Goal: Check status: Check status

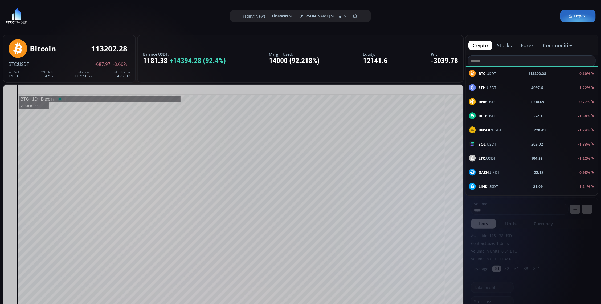
scroll to position [75, 0]
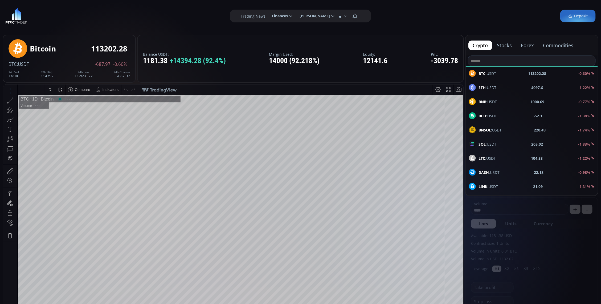
type input "********"
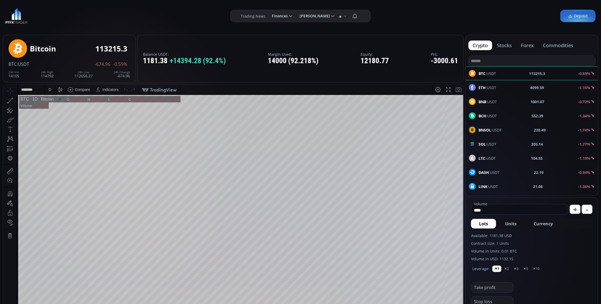
scroll to position [67, 0]
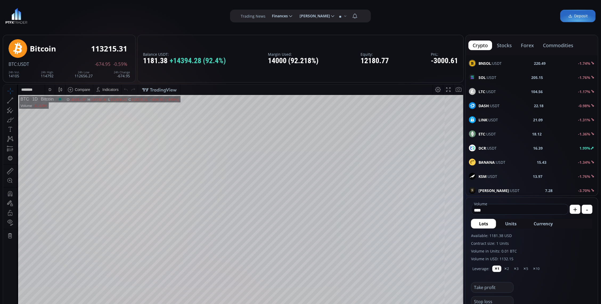
click at [498, 97] on div "LTC :USDT 104.56 -1.17%" at bounding box center [532, 91] width 132 height 14
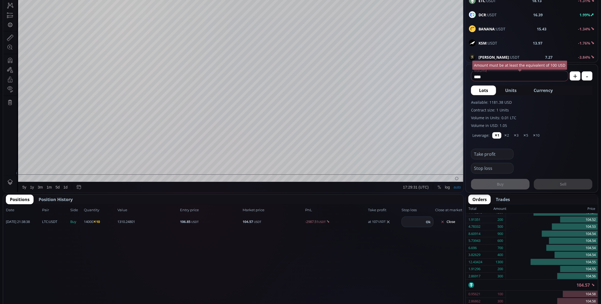
scroll to position [108, 0]
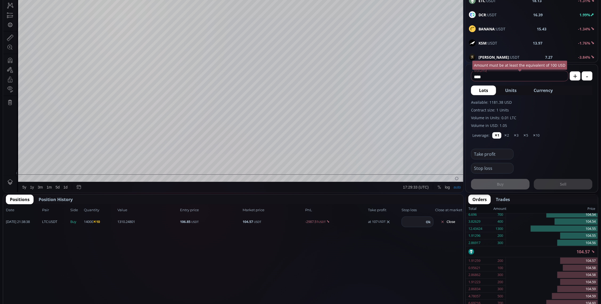
click at [56, 197] on span "Position History" at bounding box center [56, 199] width 34 height 6
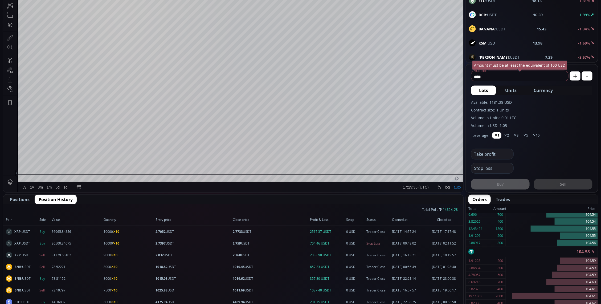
click at [21, 198] on span "Positions" at bounding box center [20, 199] width 20 height 6
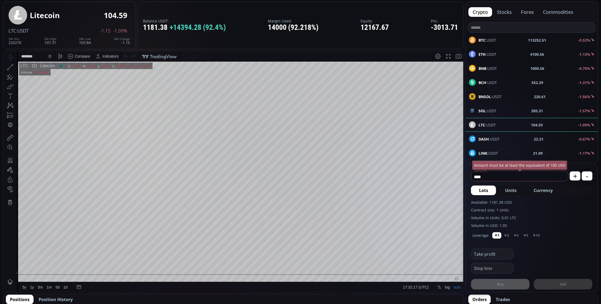
scroll to position [0, 0]
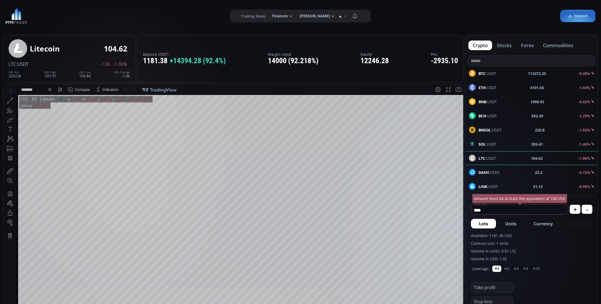
click at [53, 90] on div "D" at bounding box center [50, 89] width 10 height 10
click at [67, 106] on div "1 minute" at bounding box center [63, 108] width 37 height 9
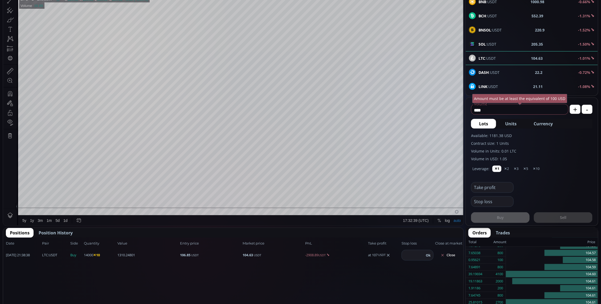
scroll to position [33, 0]
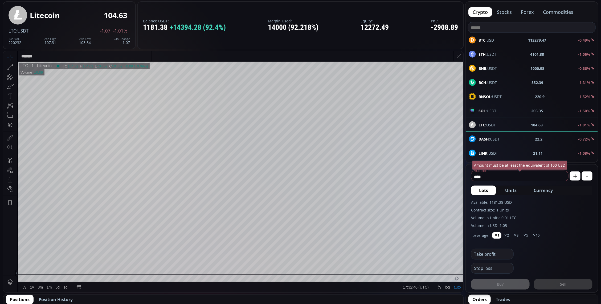
click at [45, 55] on input "********" at bounding box center [84, 56] width 133 height 10
click at [24, 35] on div "Litecoin 104.62 LTC :USDT -1.08 -1.02% 24h Vol. 220231 24h High 107.31 24h Low …" at bounding box center [69, 25] width 121 height 43
click at [48, 56] on div "1 m" at bounding box center [50, 56] width 5 height 4
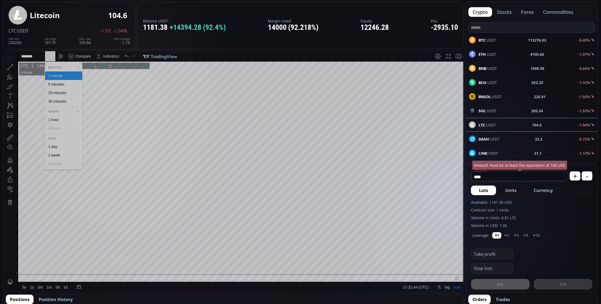
click at [62, 86] on div "5 minutes" at bounding box center [63, 84] width 37 height 9
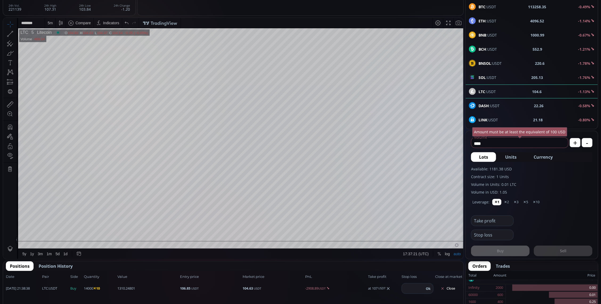
scroll to position [0, 0]
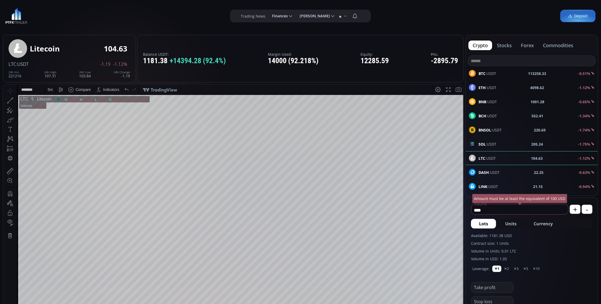
click at [502, 76] on div "BTC :USDT 113258.33 -0.51%" at bounding box center [532, 73] width 126 height 7
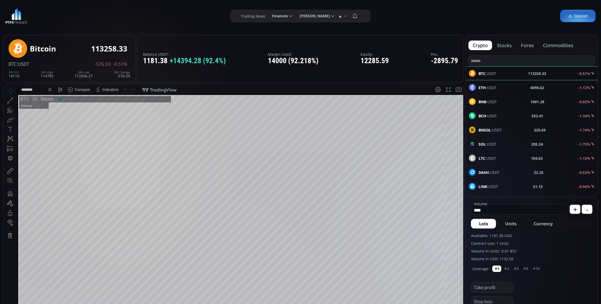
scroll to position [75, 0]
click at [45, 88] on div "D" at bounding box center [50, 89] width 10 height 10
click at [66, 111] on div "1 minute" at bounding box center [63, 108] width 37 height 9
click at [48, 88] on div "1 m" at bounding box center [50, 89] width 5 height 4
click at [67, 134] on div "30 minutes" at bounding box center [63, 134] width 32 height 4
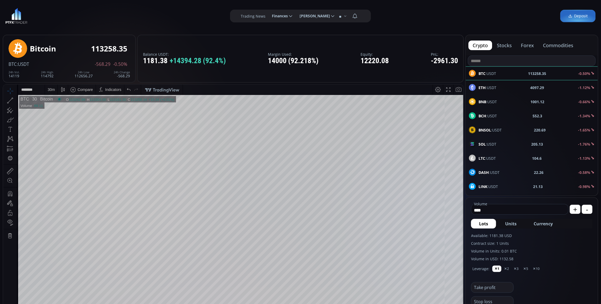
click at [52, 89] on div "30 m" at bounding box center [51, 89] width 7 height 4
click at [70, 124] on div "15 minutes" at bounding box center [63, 126] width 32 height 4
click at [50, 87] on div "15 m" at bounding box center [51, 89] width 7 height 4
click at [69, 115] on div "5 minutes" at bounding box center [63, 117] width 32 height 4
click at [505, 155] on div "LTC :USDT 104.77 -1.08%" at bounding box center [532, 157] width 126 height 7
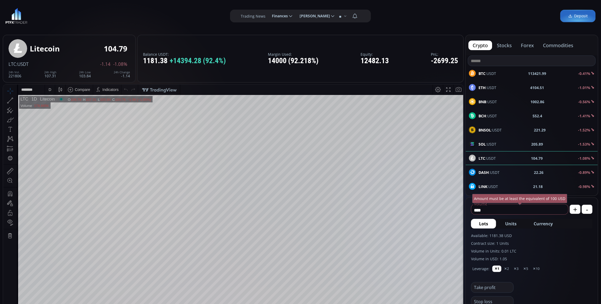
click at [48, 91] on div "D" at bounding box center [50, 89] width 5 height 10
click at [116, 19] on div "**********" at bounding box center [300, 16] width 601 height 32
click at [46, 91] on div "D" at bounding box center [50, 89] width 10 height 10
click at [48, 87] on div "D" at bounding box center [50, 89] width 5 height 10
click at [64, 113] on div "5 minutes" at bounding box center [63, 117] width 37 height 9
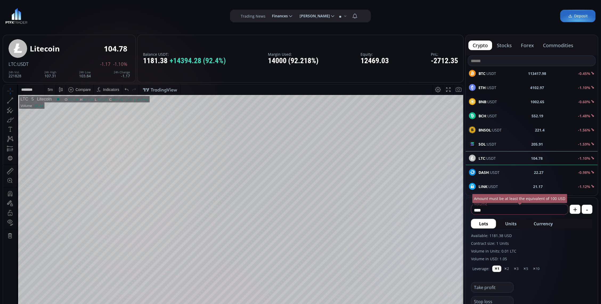
click at [49, 90] on div "5 m" at bounding box center [50, 89] width 5 height 4
click at [61, 108] on div "1 minute" at bounding box center [55, 109] width 14 height 4
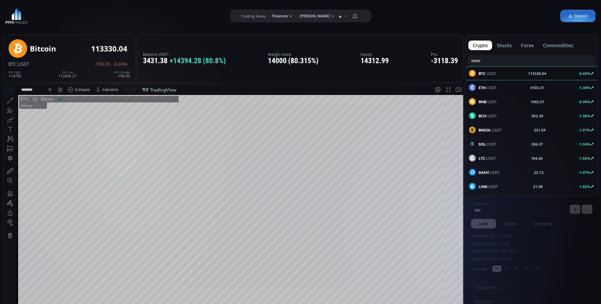
scroll to position [75, 0]
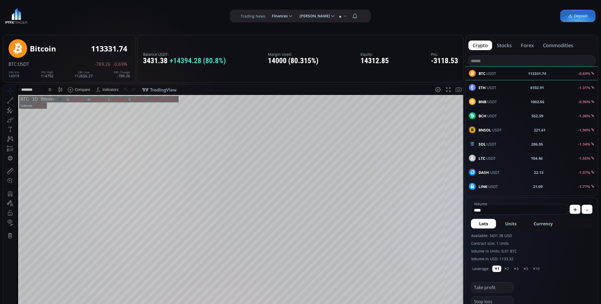
click at [241, 16] on label "Trading News" at bounding box center [253, 16] width 25 height 6
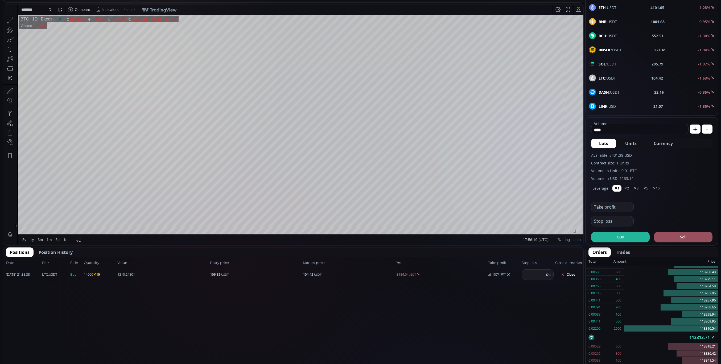
scroll to position [0, 0]
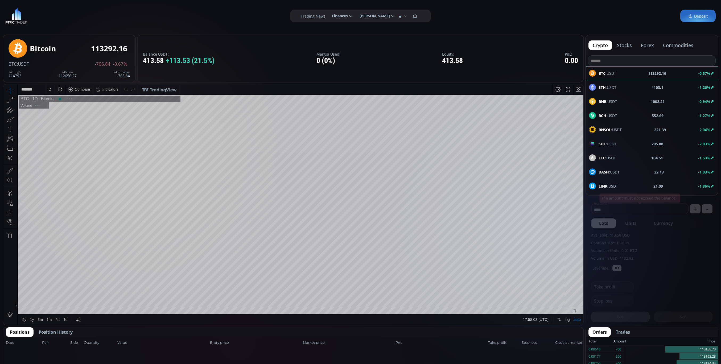
scroll to position [76, 0]
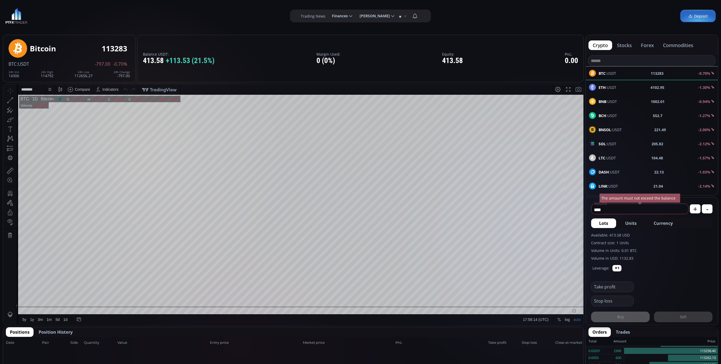
click at [330, 12] on span "Finances" at bounding box center [338, 16] width 20 height 11
click at [328, 13] on input "********" at bounding box center [328, 16] width 0 height 6
click at [341, 48] on link "History" at bounding box center [342, 50] width 26 height 8
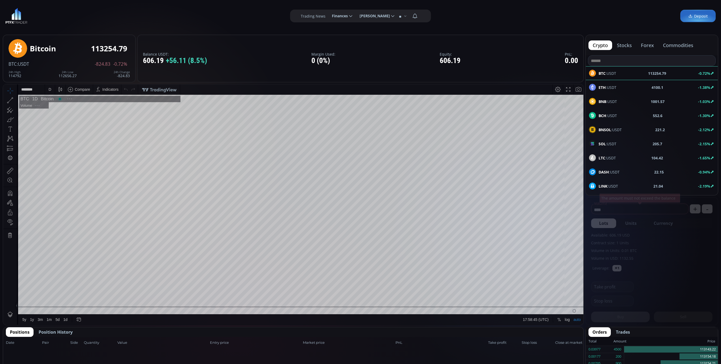
scroll to position [76, 0]
click at [329, 16] on span "Finances" at bounding box center [338, 16] width 20 height 11
click at [328, 16] on input "********" at bounding box center [328, 16] width 0 height 6
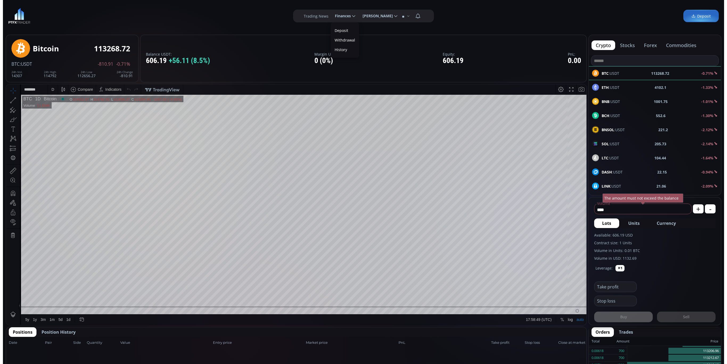
scroll to position [0, 0]
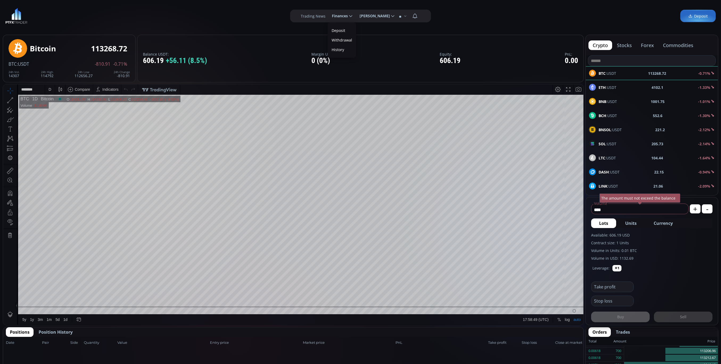
click at [340, 50] on link "History" at bounding box center [342, 50] width 26 height 8
